Goal: Transaction & Acquisition: Download file/media

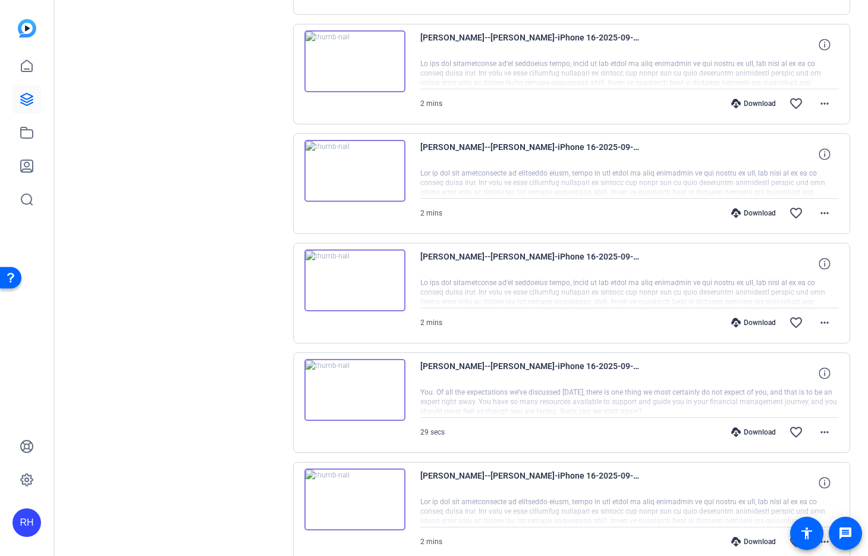
scroll to position [866, 0]
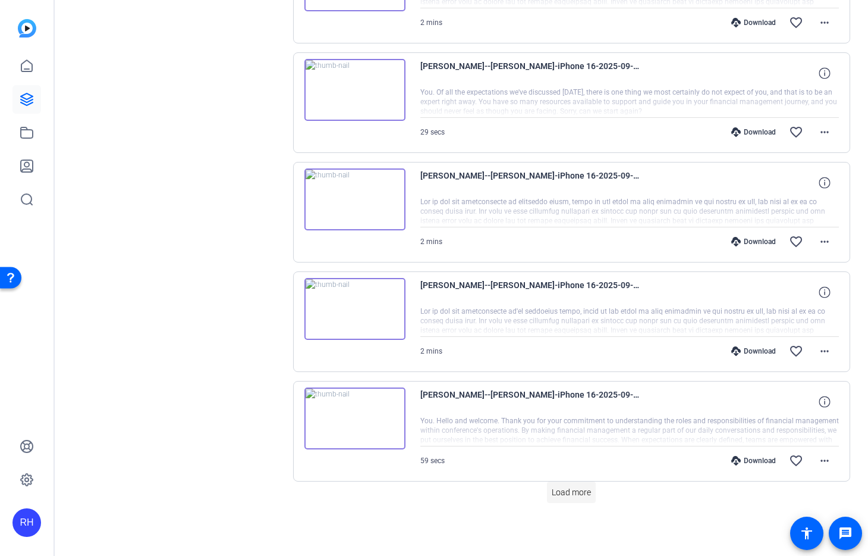
click at [584, 500] on span at bounding box center [571, 492] width 49 height 29
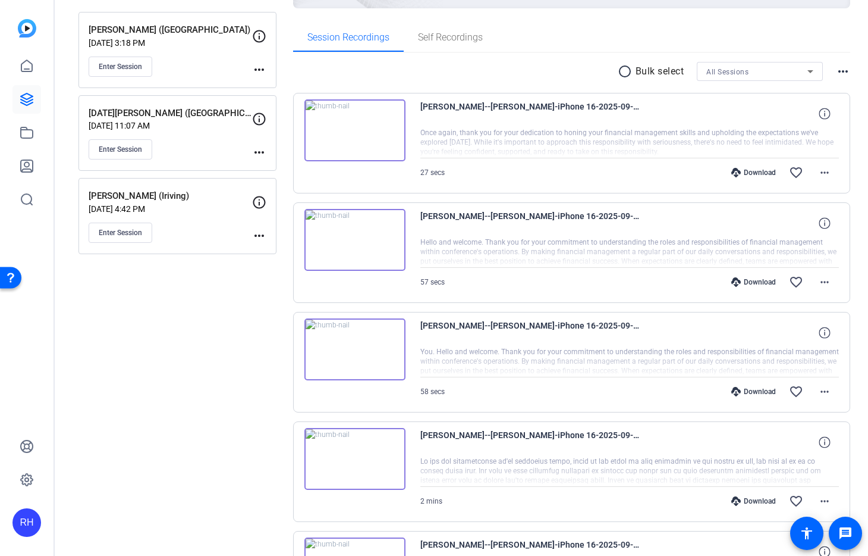
scroll to position [161, 0]
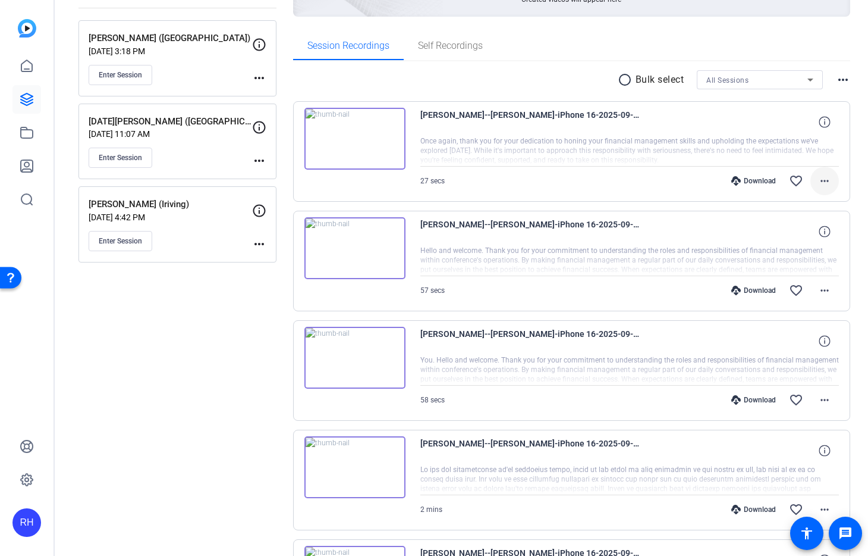
click at [820, 185] on mat-icon "more_horiz" at bounding box center [825, 181] width 14 height 14
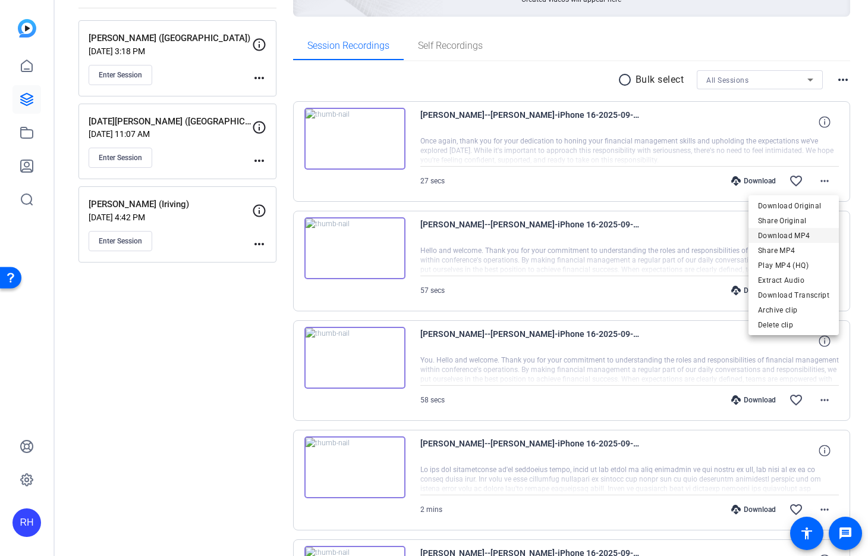
click at [794, 234] on span "Download MP4" at bounding box center [793, 235] width 71 height 14
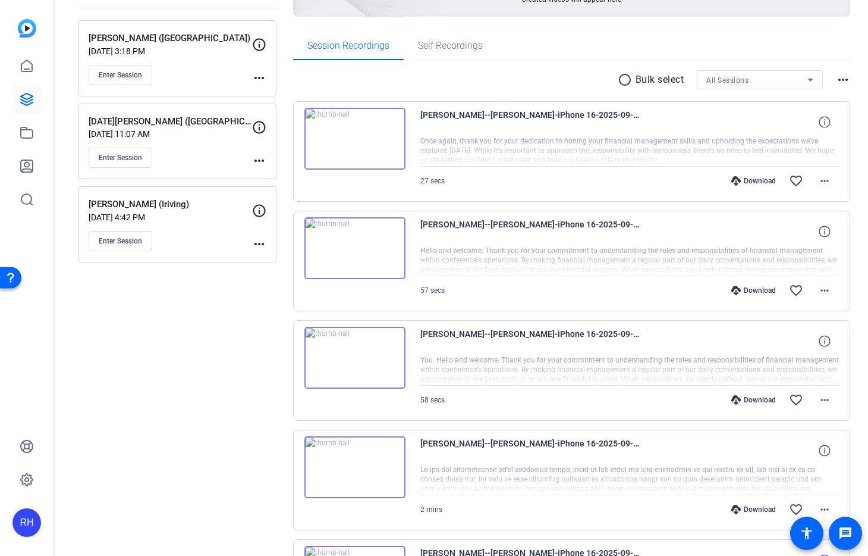
click at [447, 122] on span "Laura Hammond -Egham--laura-iPhone 16-2025-09-24-07-35-40-691-0" at bounding box center [531, 122] width 220 height 29
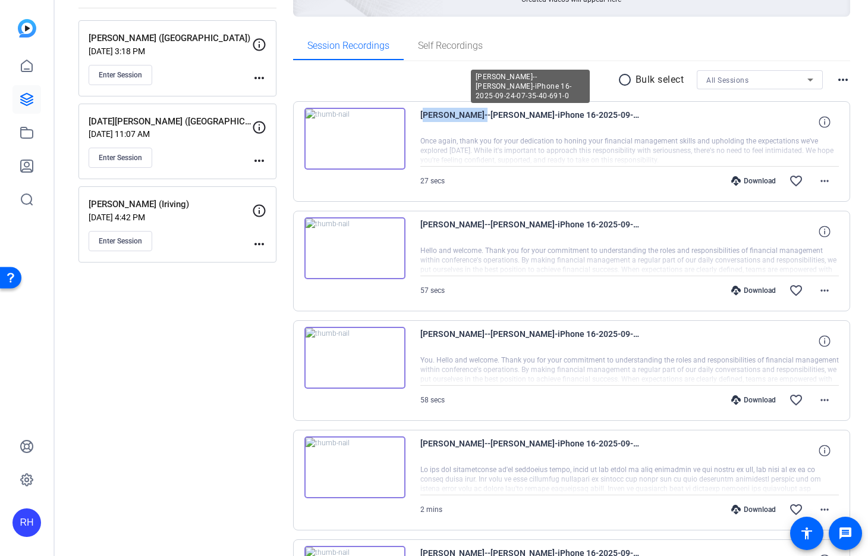
drag, startPoint x: 421, startPoint y: 112, endPoint x: 484, endPoint y: 119, distance: 62.8
click at [482, 119] on span "Laura Hammond -Egham--laura-iPhone 16-2025-09-24-07-35-40-691-0" at bounding box center [531, 122] width 220 height 29
copy span "Laura Hammond"
click at [824, 290] on mat-icon "more_horiz" at bounding box center [825, 290] width 14 height 14
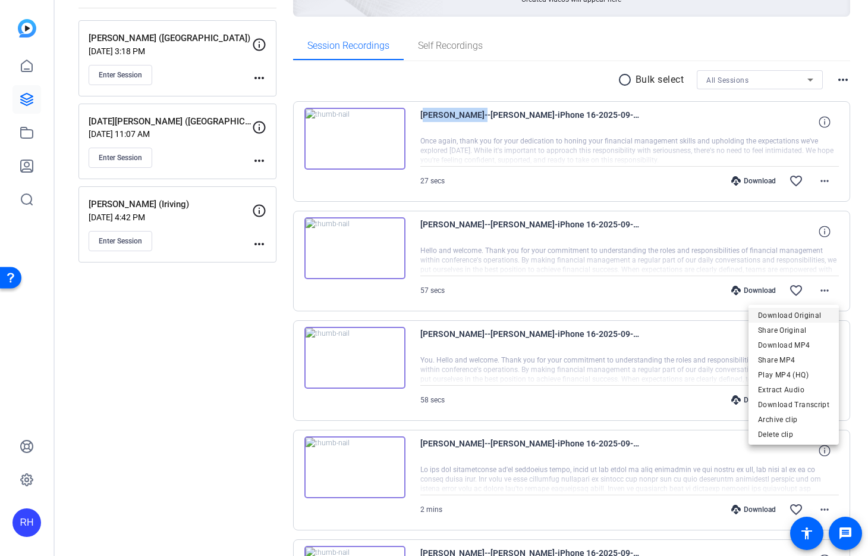
click at [791, 317] on span "Download Original" at bounding box center [793, 315] width 71 height 14
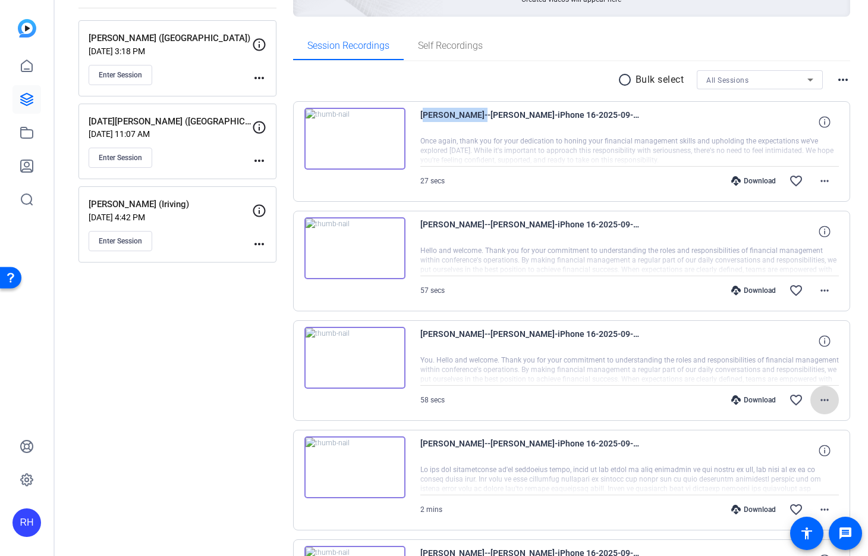
click at [826, 400] on mat-icon "more_horiz" at bounding box center [825, 400] width 14 height 14
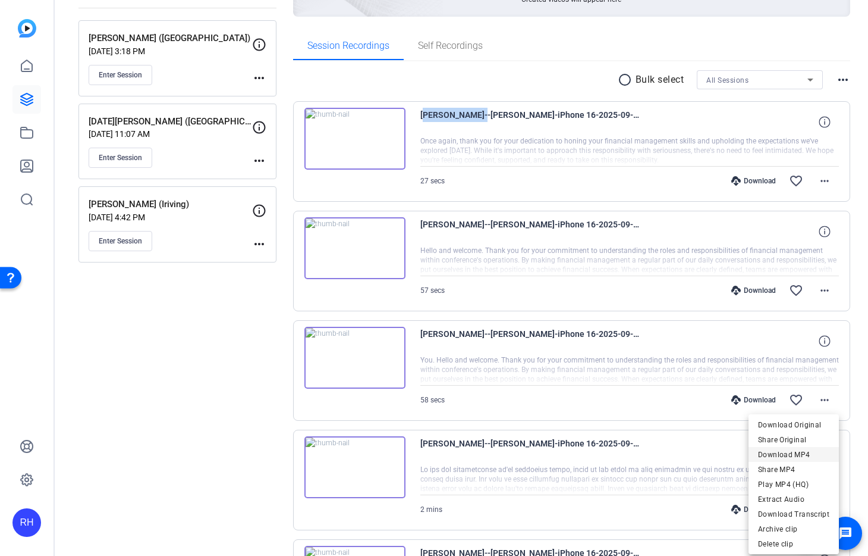
click at [809, 454] on span "Download MP4" at bounding box center [793, 454] width 71 height 14
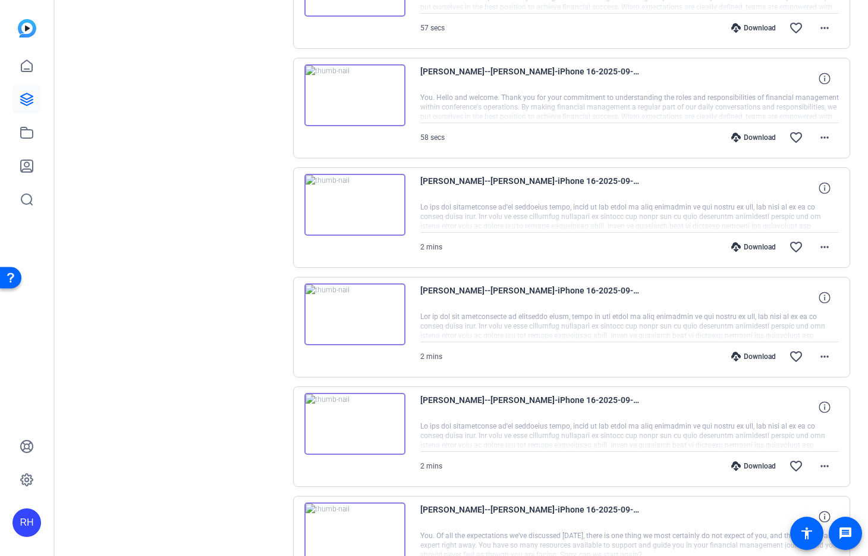
scroll to position [478, 0]
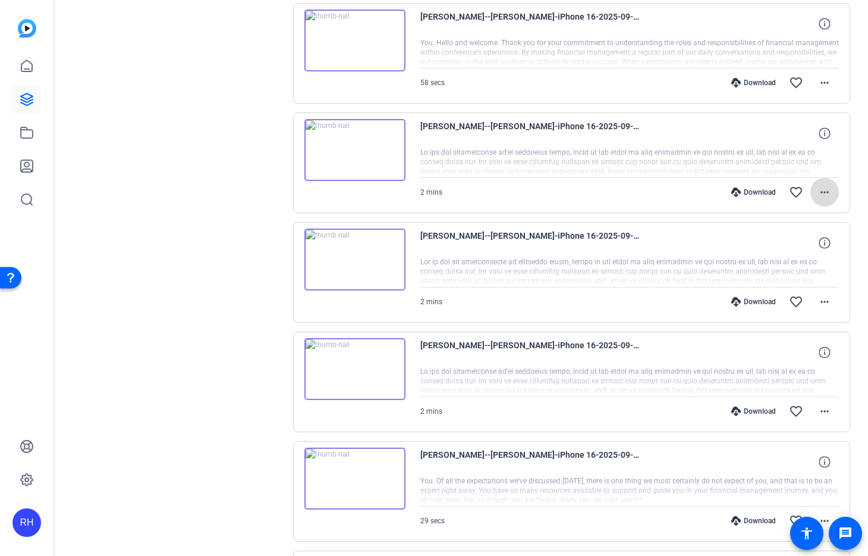
click at [822, 192] on mat-icon "more_horiz" at bounding box center [825, 192] width 14 height 14
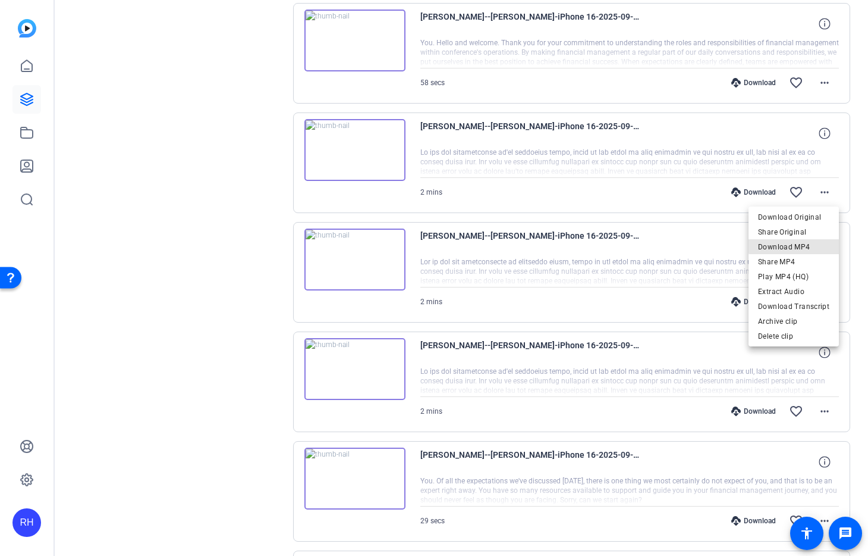
click at [801, 244] on span "Download MP4" at bounding box center [793, 247] width 71 height 14
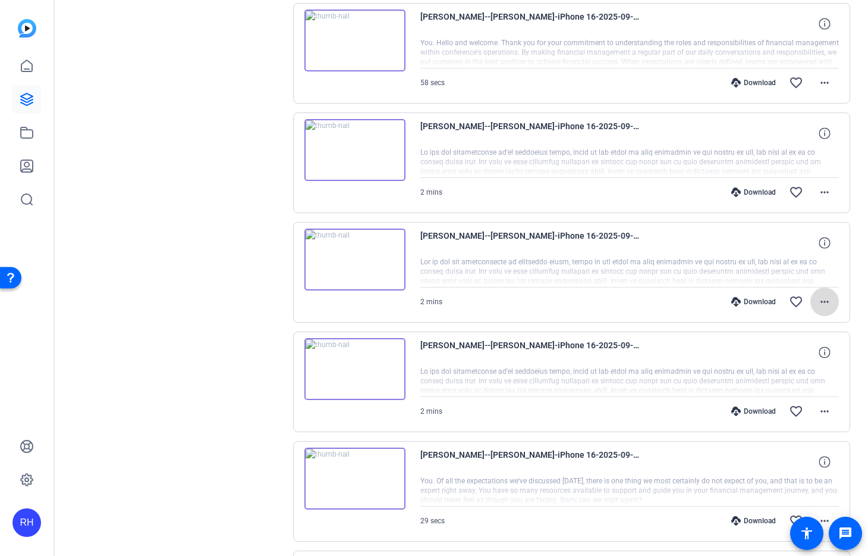
click at [831, 300] on mat-icon "more_horiz" at bounding box center [825, 301] width 14 height 14
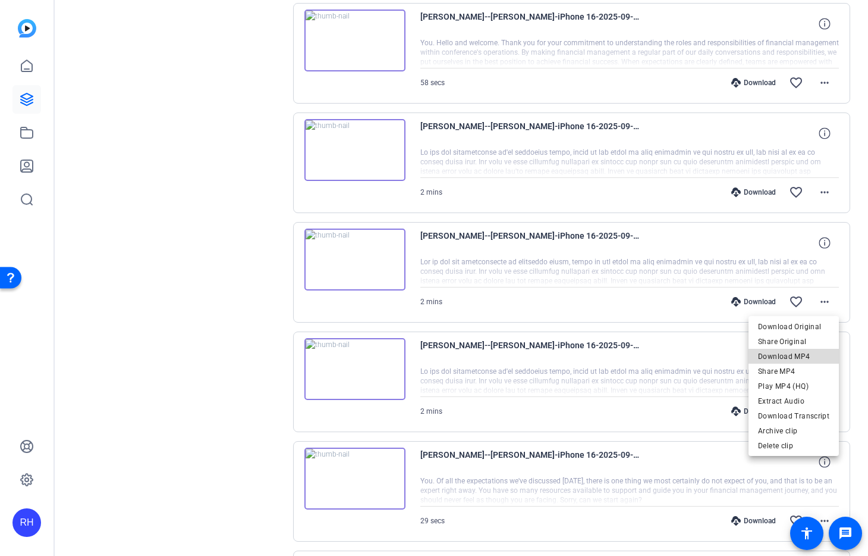
click at [803, 353] on span "Download MP4" at bounding box center [793, 356] width 71 height 14
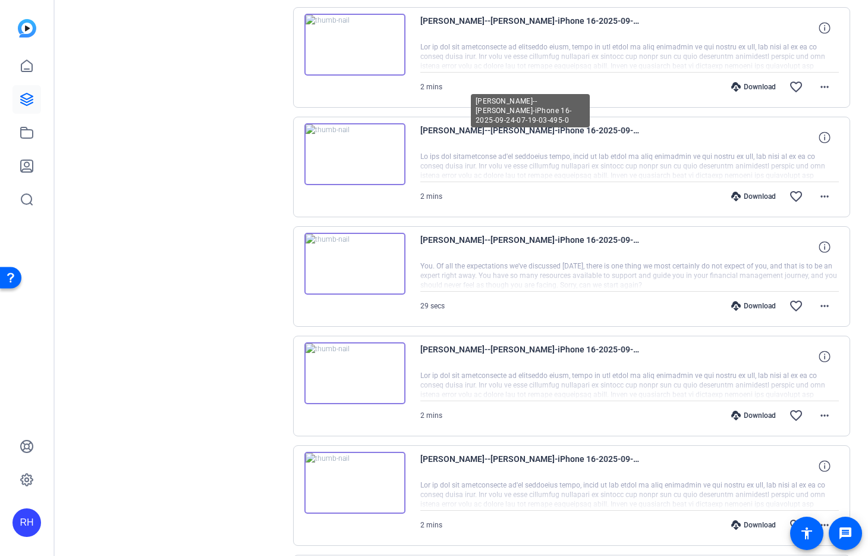
scroll to position [694, 0]
click at [824, 196] on mat-icon "more_horiz" at bounding box center [825, 195] width 14 height 14
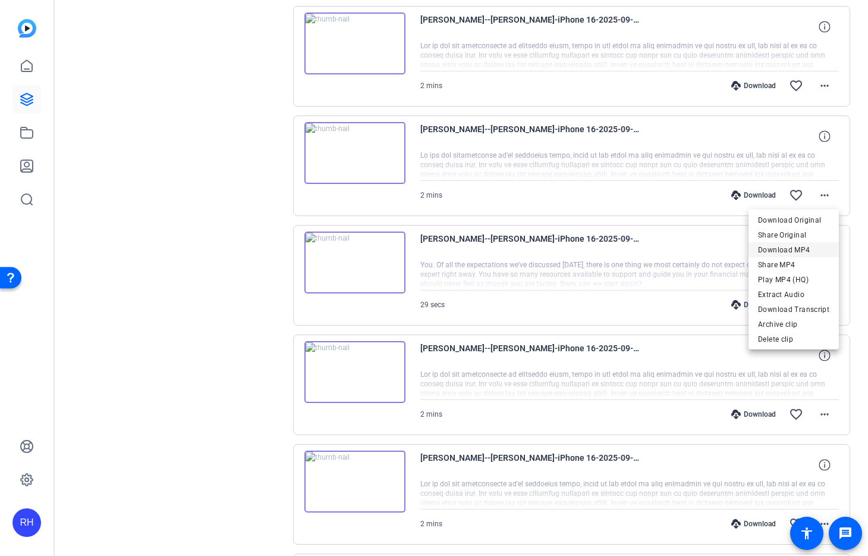
click at [804, 247] on span "Download MP4" at bounding box center [793, 250] width 71 height 14
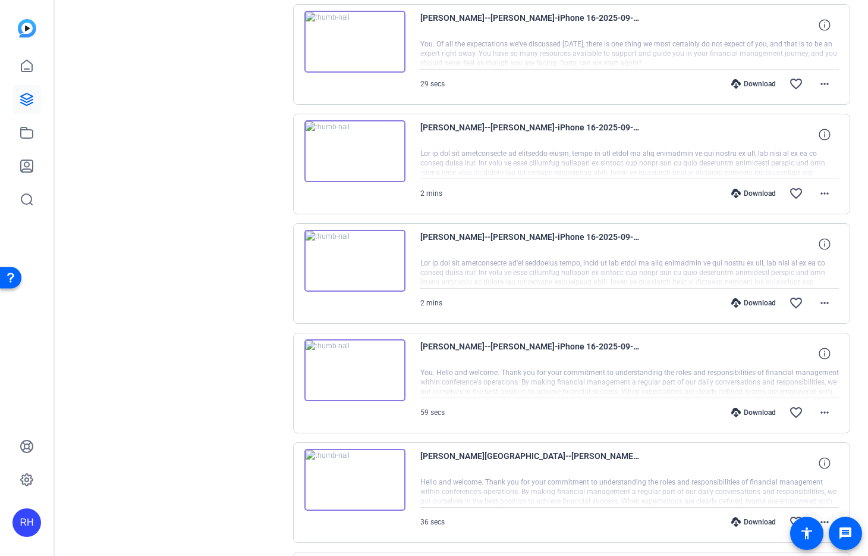
scroll to position [915, 0]
click at [824, 83] on mat-icon "more_horiz" at bounding box center [825, 83] width 14 height 14
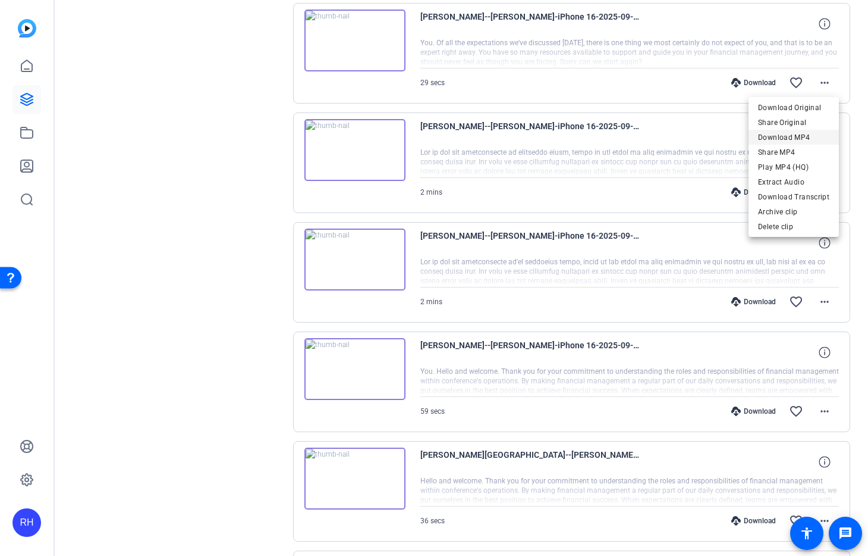
click at [798, 133] on span "Download MP4" at bounding box center [793, 137] width 71 height 14
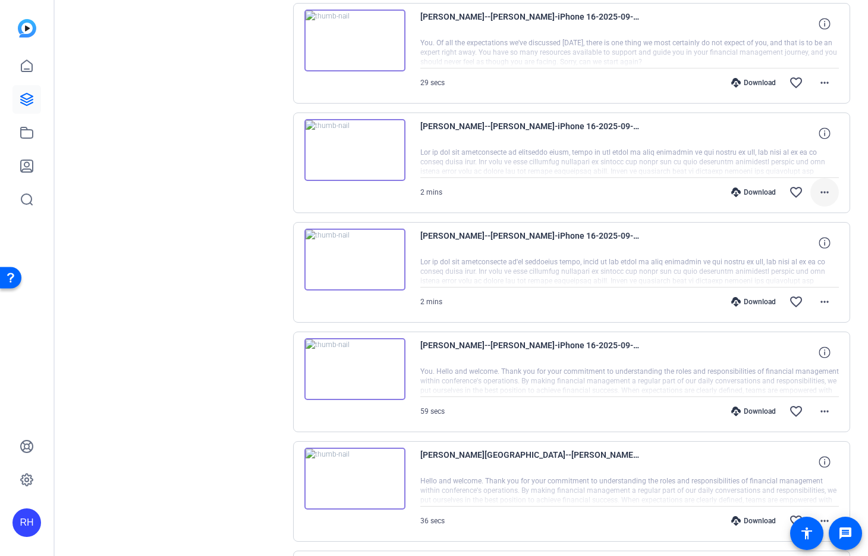
click at [827, 188] on mat-icon "more_horiz" at bounding box center [825, 192] width 14 height 14
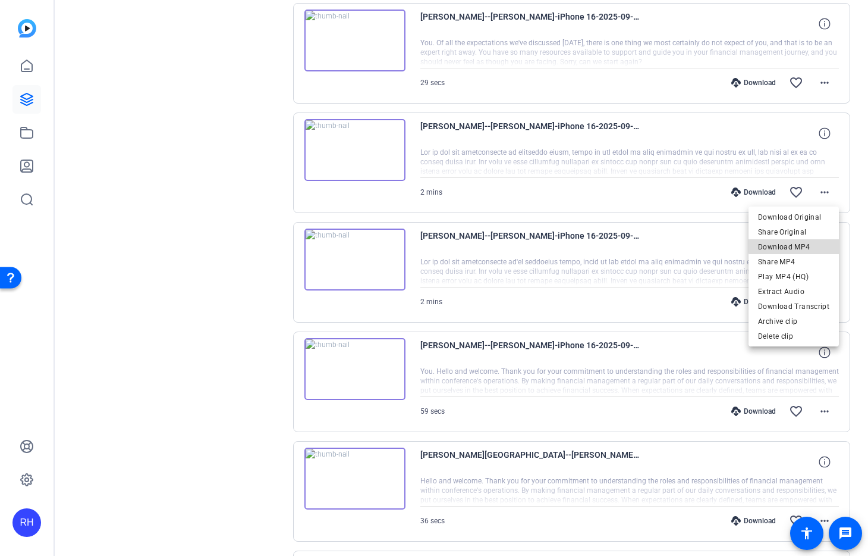
click at [807, 244] on span "Download MP4" at bounding box center [793, 247] width 71 height 14
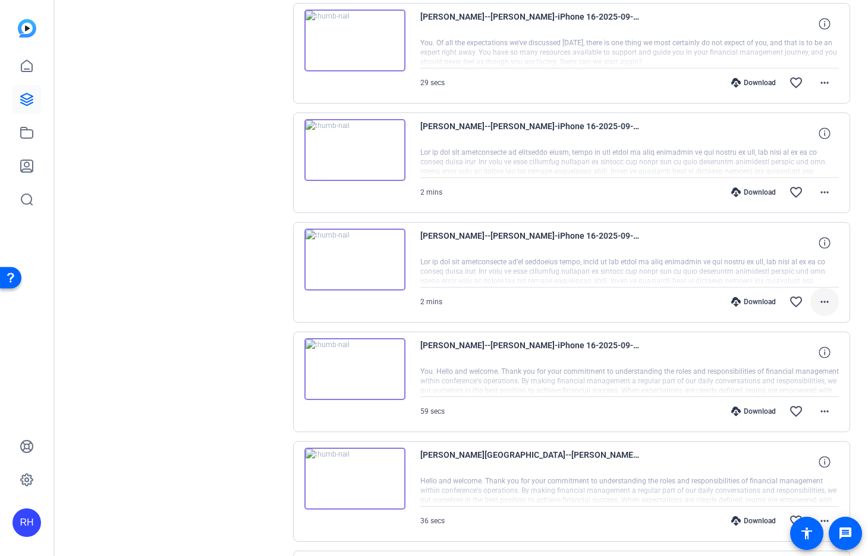
click at [826, 299] on mat-icon "more_horiz" at bounding box center [825, 301] width 14 height 14
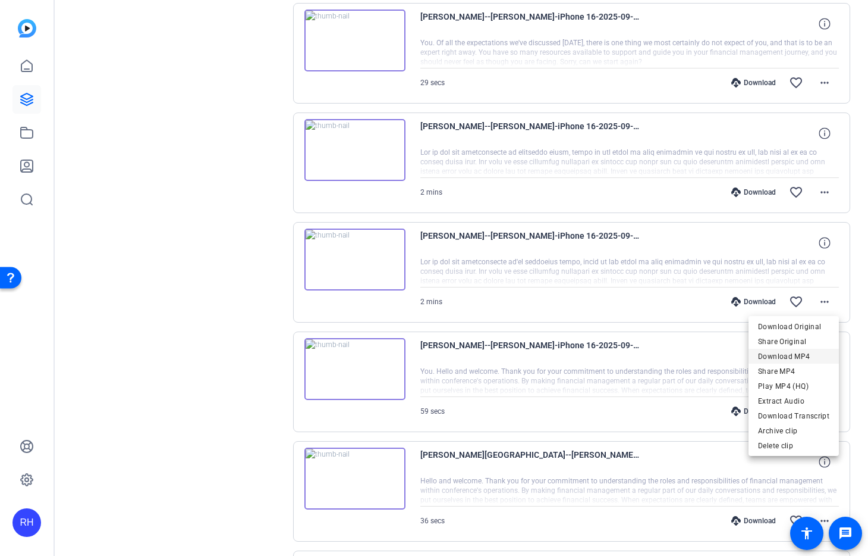
click at [791, 353] on span "Download MP4" at bounding box center [793, 356] width 71 height 14
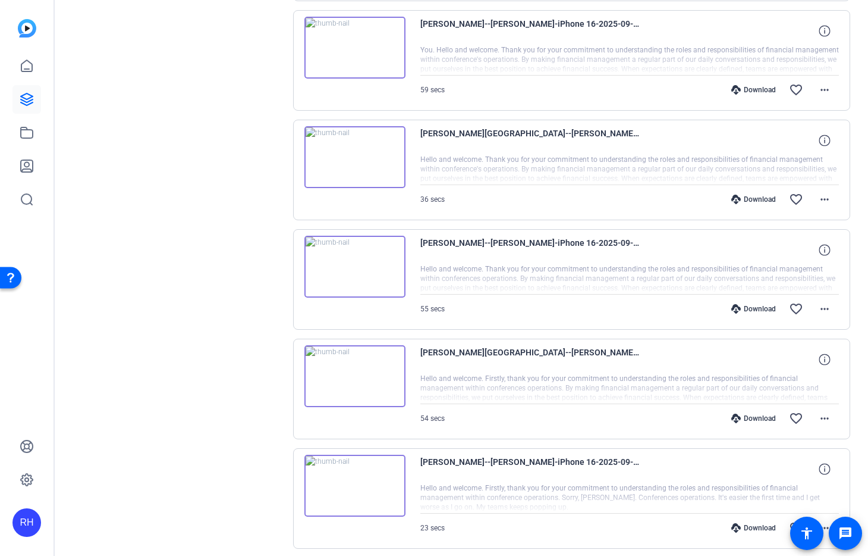
scroll to position [1244, 0]
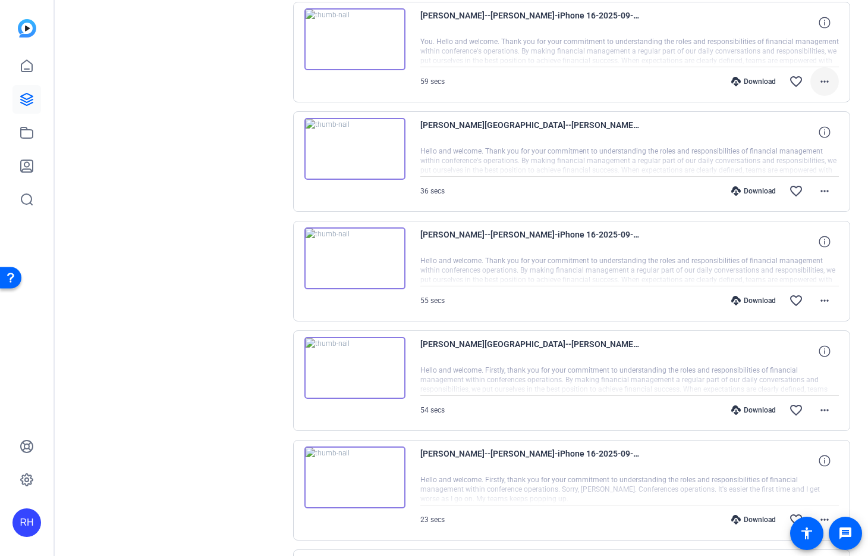
click at [821, 81] on mat-icon "more_horiz" at bounding box center [825, 81] width 14 height 14
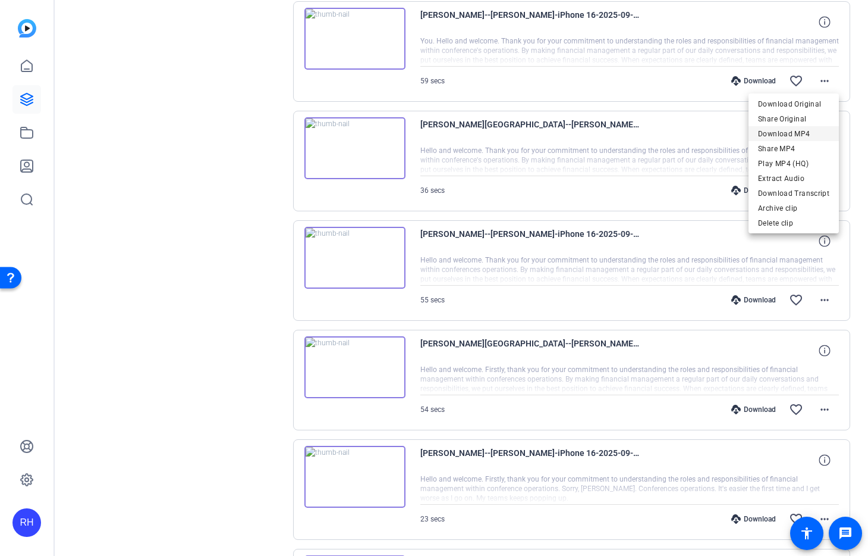
click at [801, 134] on span "Download MP4" at bounding box center [793, 134] width 71 height 14
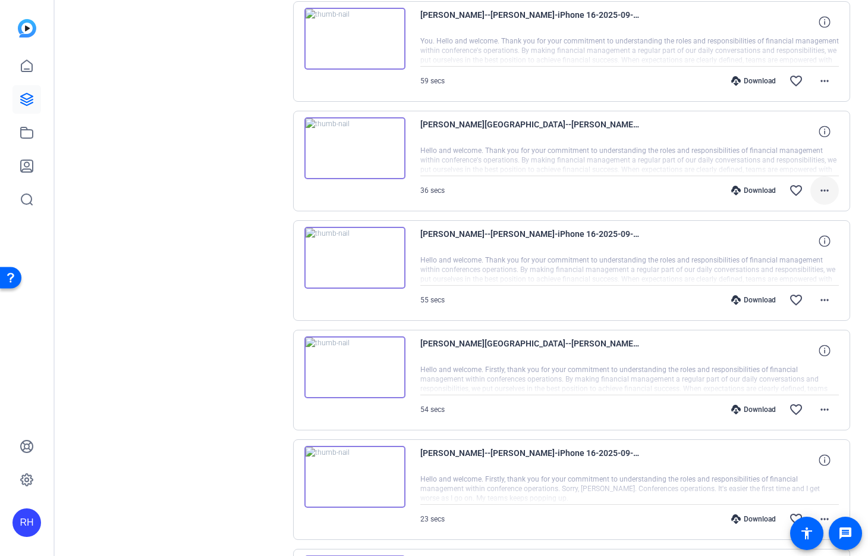
click at [824, 190] on mat-icon "more_horiz" at bounding box center [825, 190] width 14 height 14
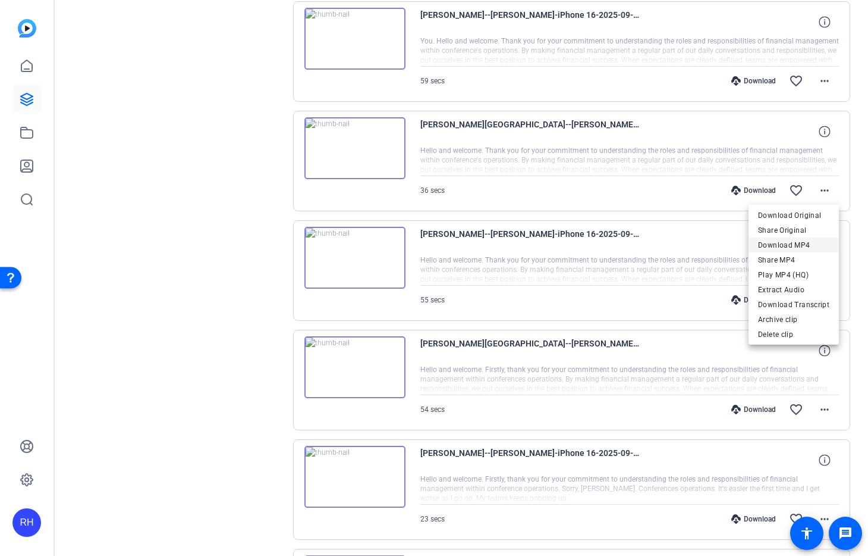
click at [800, 243] on span "Download MP4" at bounding box center [793, 245] width 71 height 14
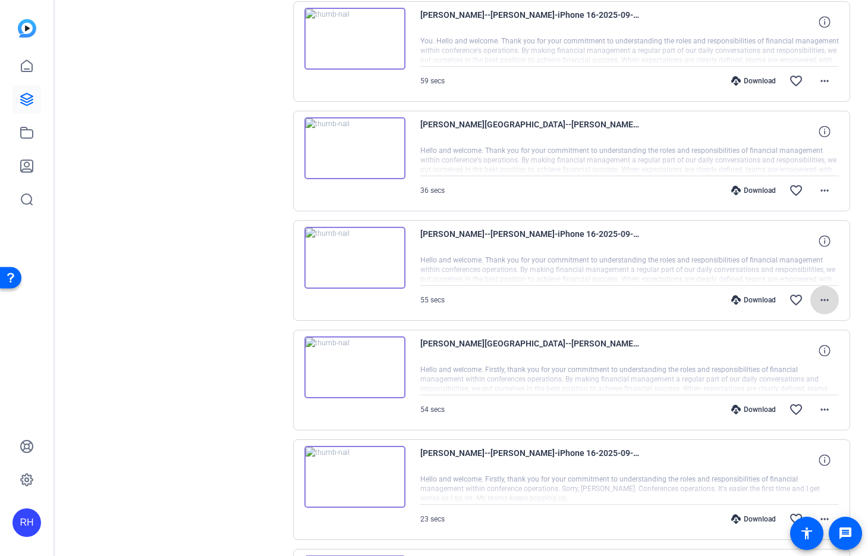
click at [825, 295] on mat-icon "more_horiz" at bounding box center [825, 300] width 14 height 14
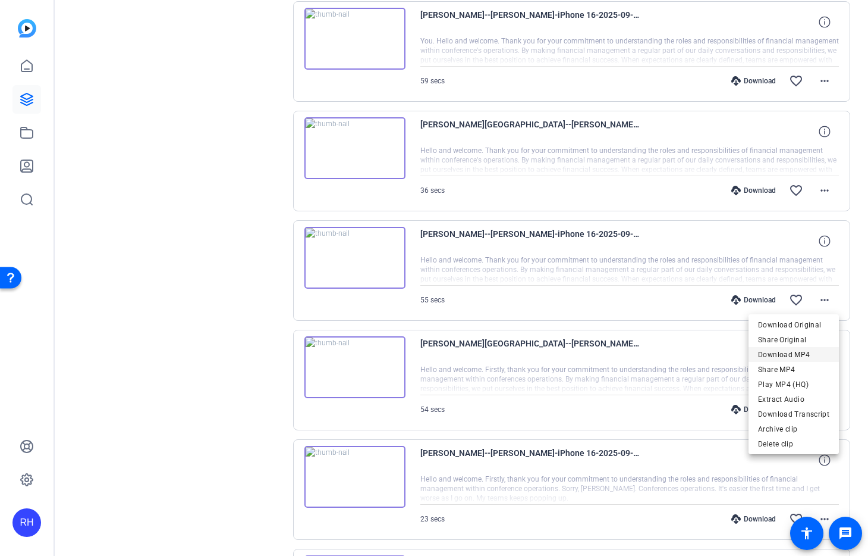
click at [791, 352] on span "Download MP4" at bounding box center [793, 354] width 71 height 14
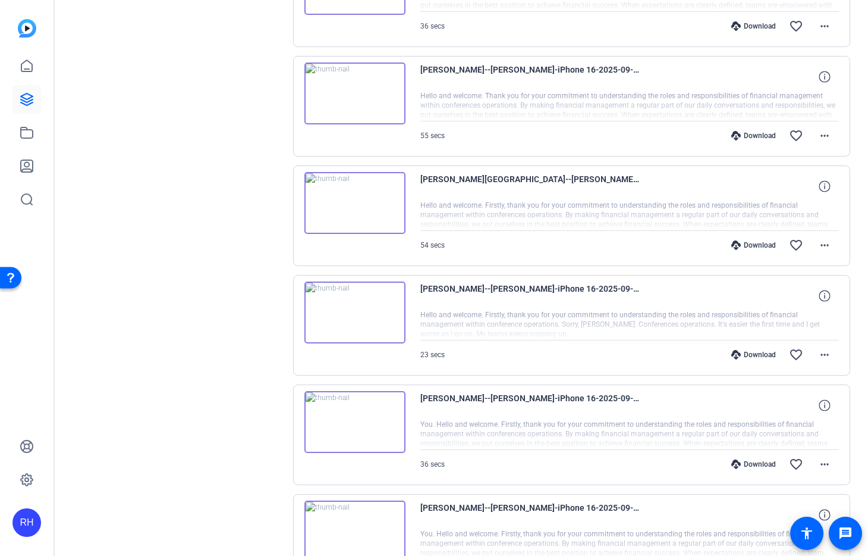
scroll to position [1419, 0]
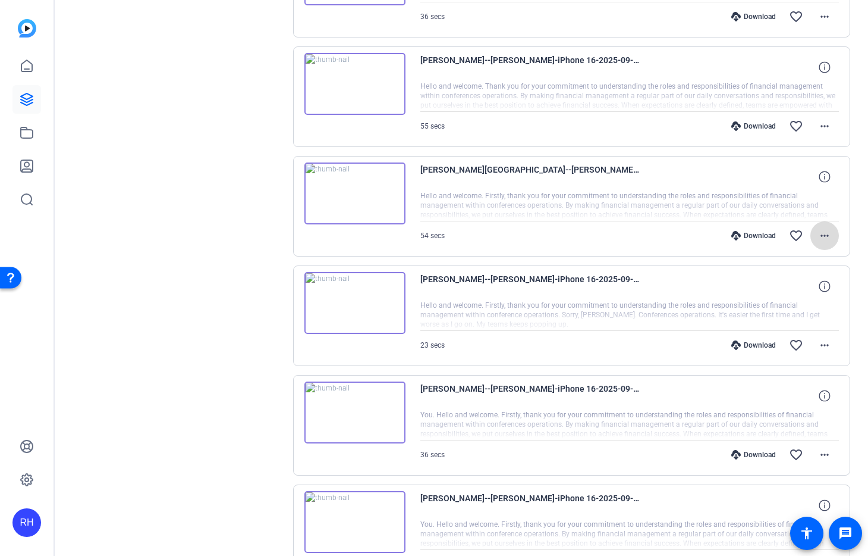
click at [827, 234] on mat-icon "more_horiz" at bounding box center [825, 235] width 14 height 14
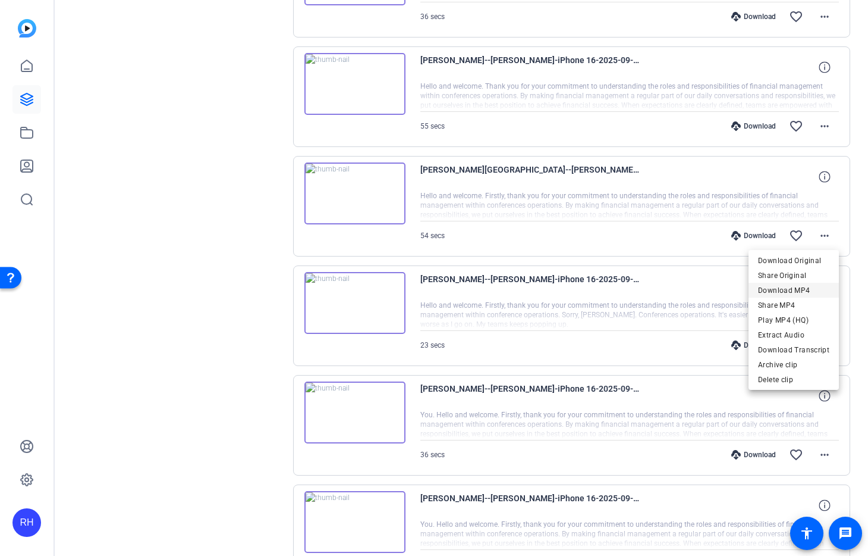
click at [801, 291] on span "Download MP4" at bounding box center [793, 290] width 71 height 14
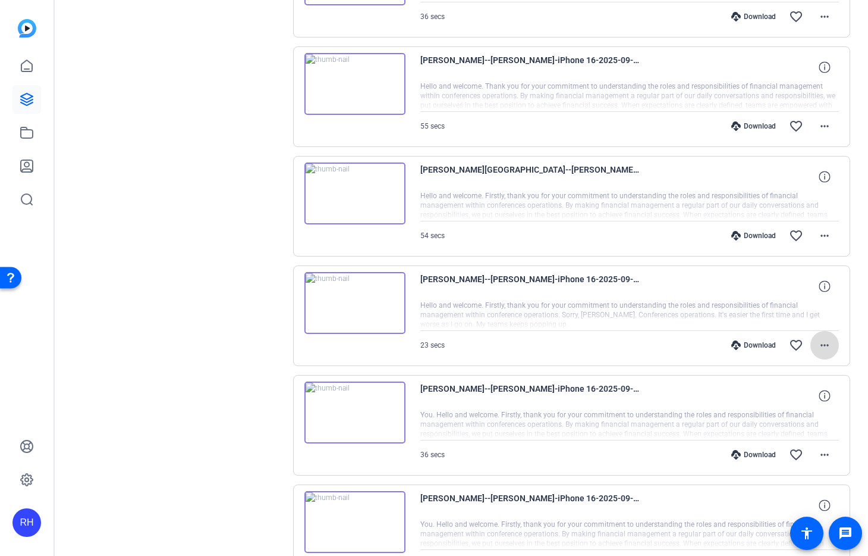
click at [824, 343] on mat-icon "more_horiz" at bounding box center [825, 345] width 14 height 14
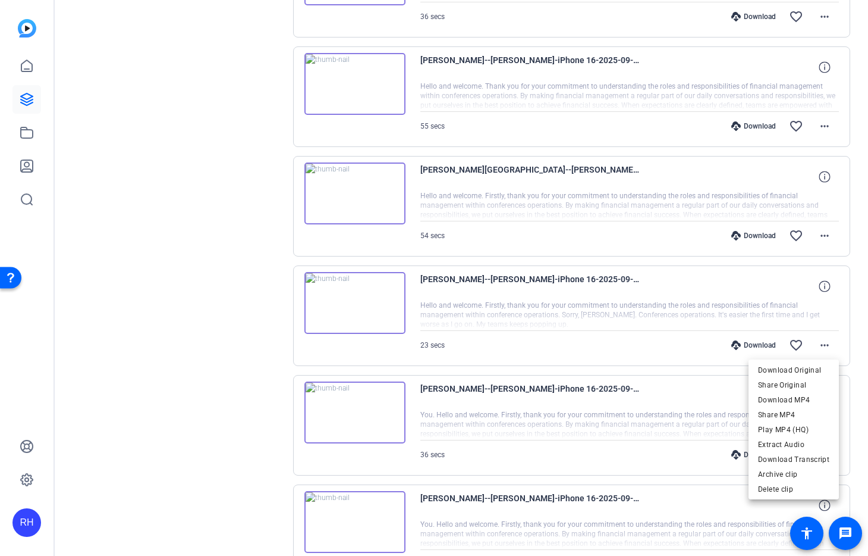
click at [132, 277] on div at bounding box center [434, 278] width 868 height 556
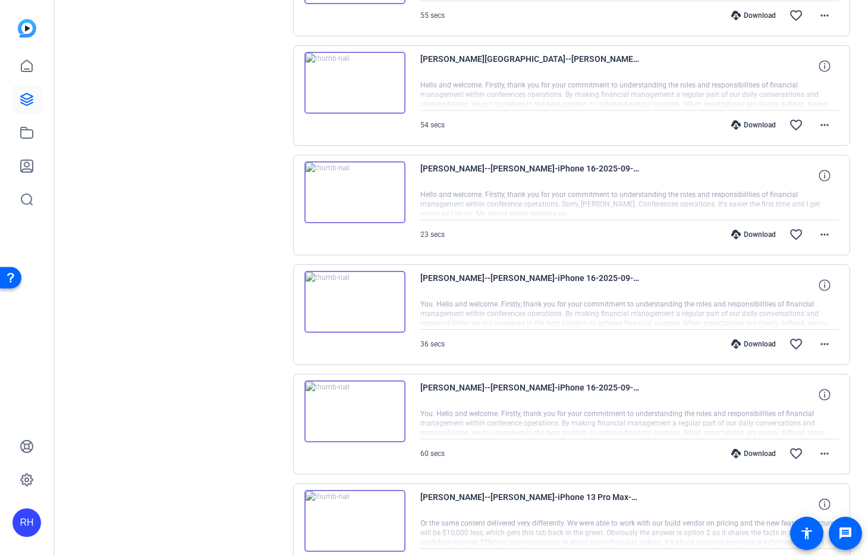
scroll to position [1553, 0]
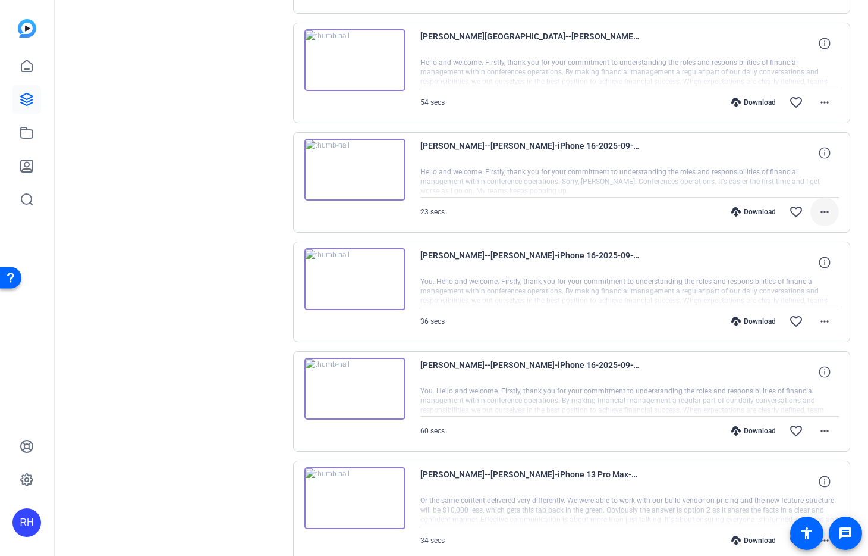
click at [824, 211] on mat-icon "more_horiz" at bounding box center [825, 212] width 14 height 14
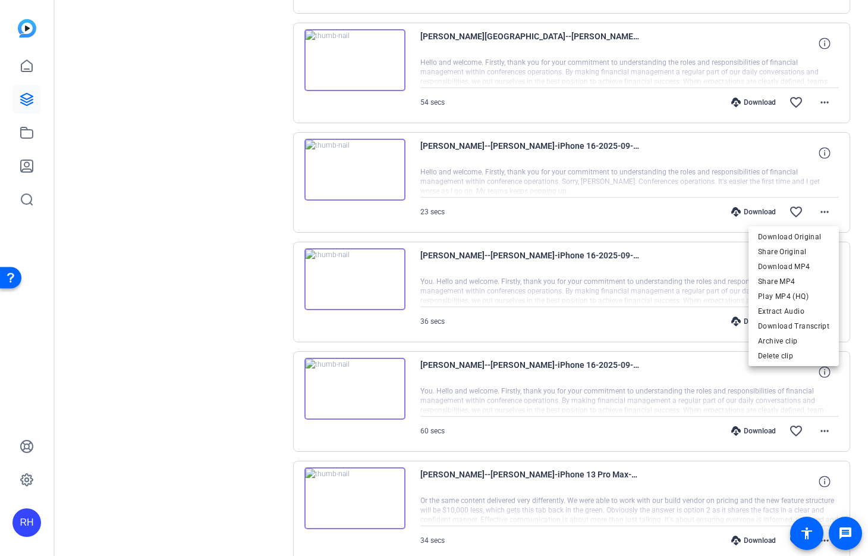
click at [801, 264] on span "Download MP4" at bounding box center [793, 266] width 71 height 14
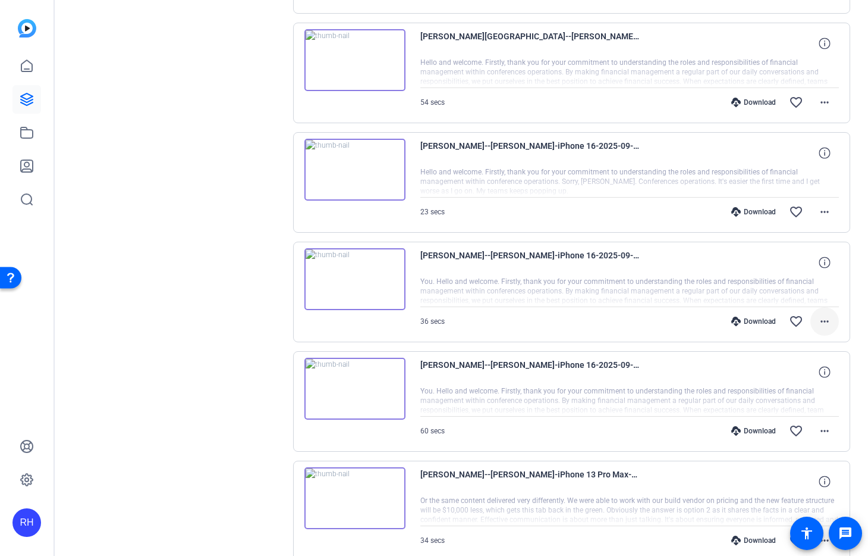
click at [826, 321] on mat-icon "more_horiz" at bounding box center [825, 321] width 14 height 14
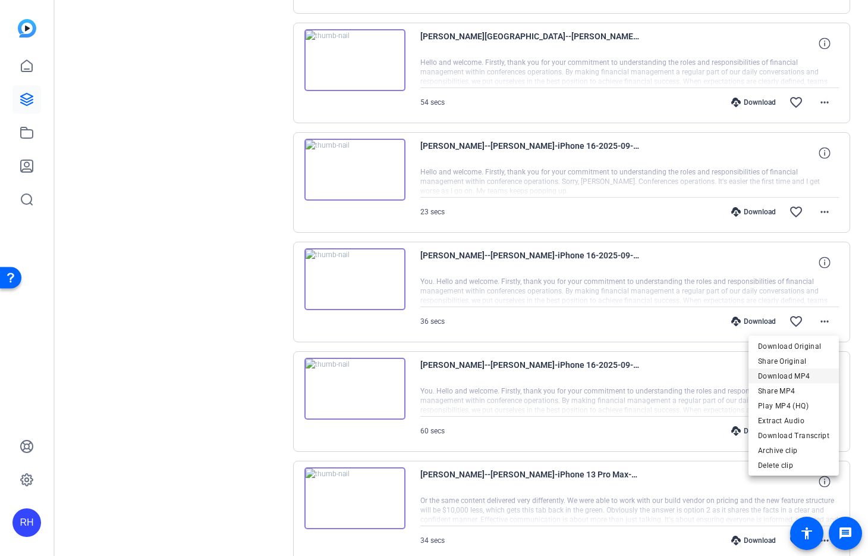
click at [798, 378] on span "Download MP4" at bounding box center [793, 376] width 71 height 14
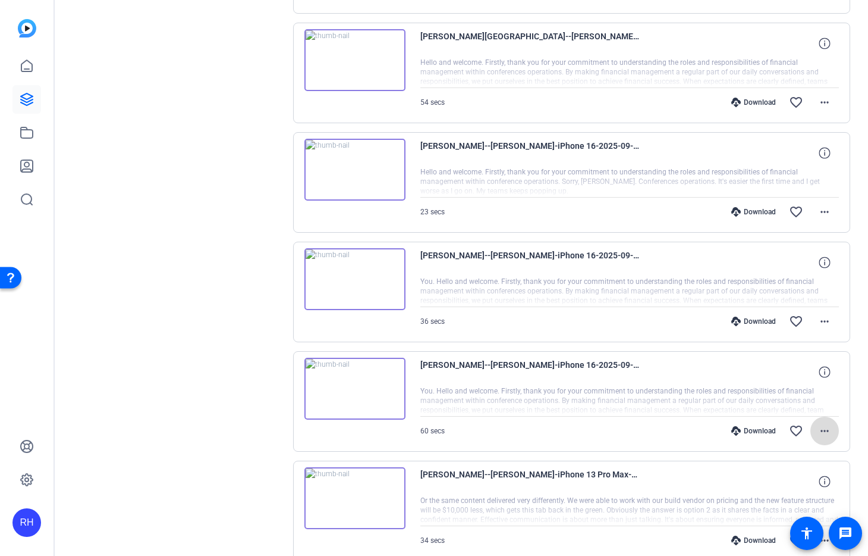
click at [818, 424] on mat-icon "more_horiz" at bounding box center [825, 431] width 14 height 14
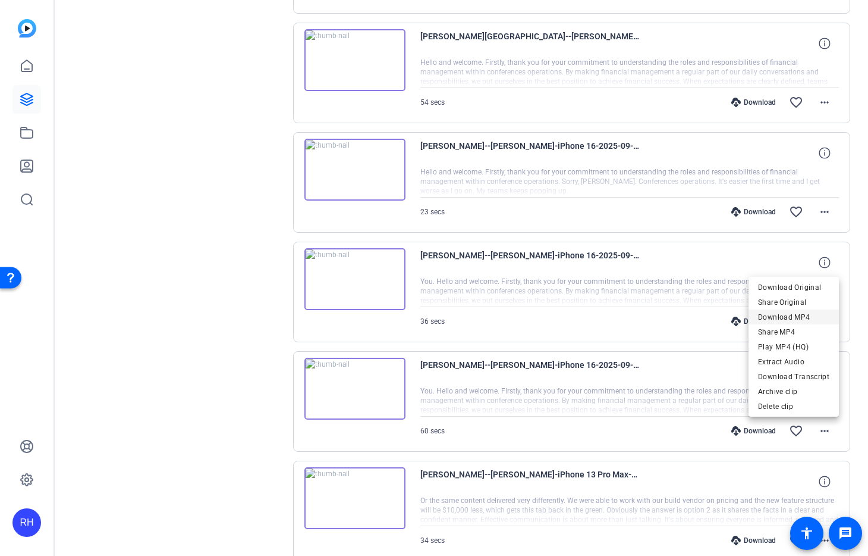
click at [794, 316] on span "Download MP4" at bounding box center [793, 317] width 71 height 14
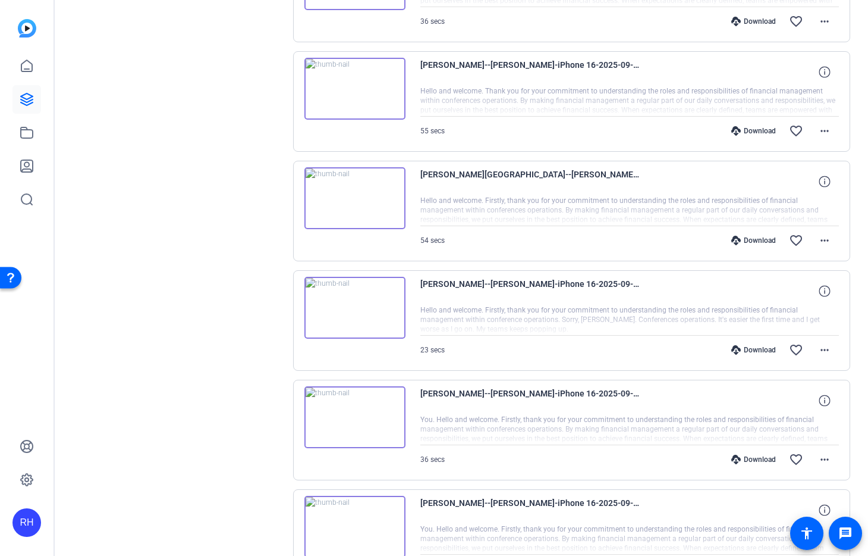
scroll to position [1426, 0]
